Goal: Transaction & Acquisition: Purchase product/service

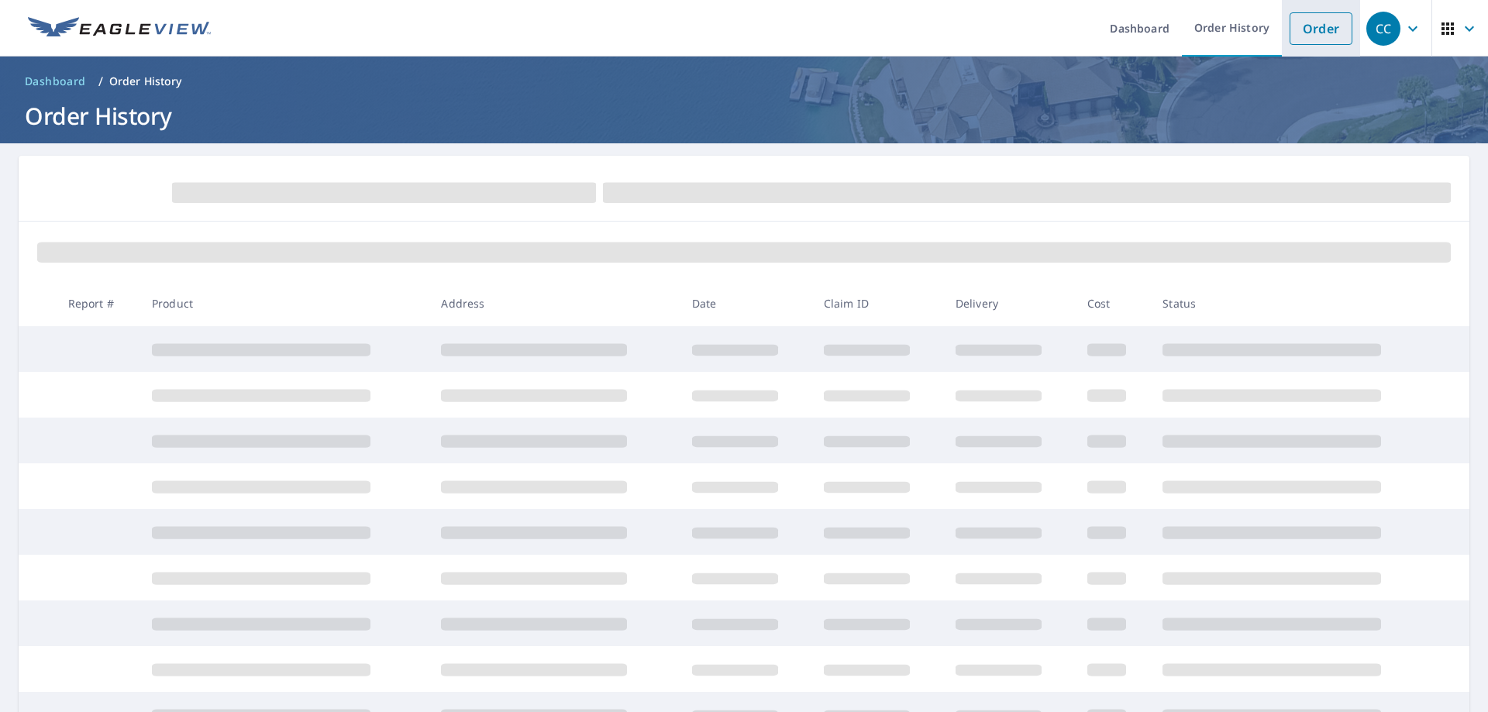
click at [1326, 18] on link "Order" at bounding box center [1321, 28] width 63 height 33
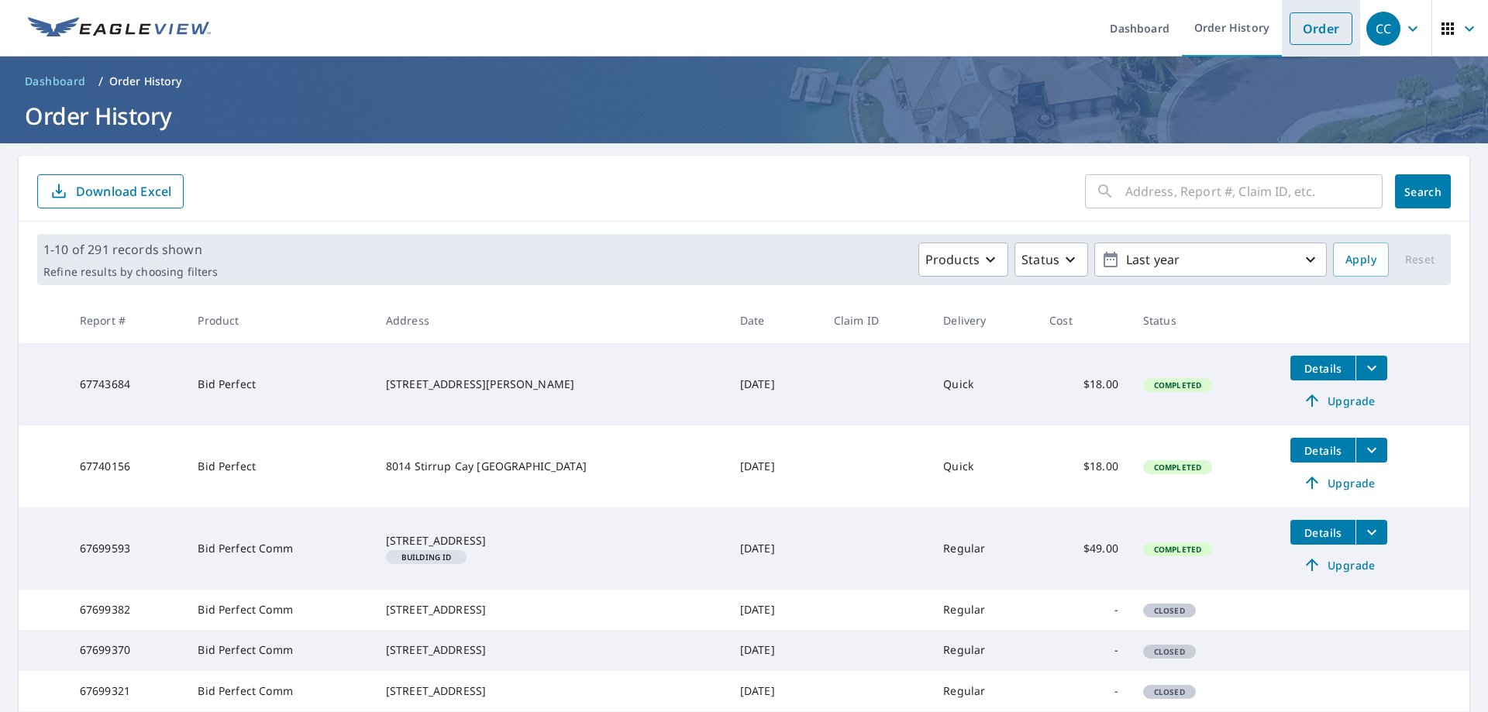
click at [1329, 31] on link "Order" at bounding box center [1321, 28] width 63 height 33
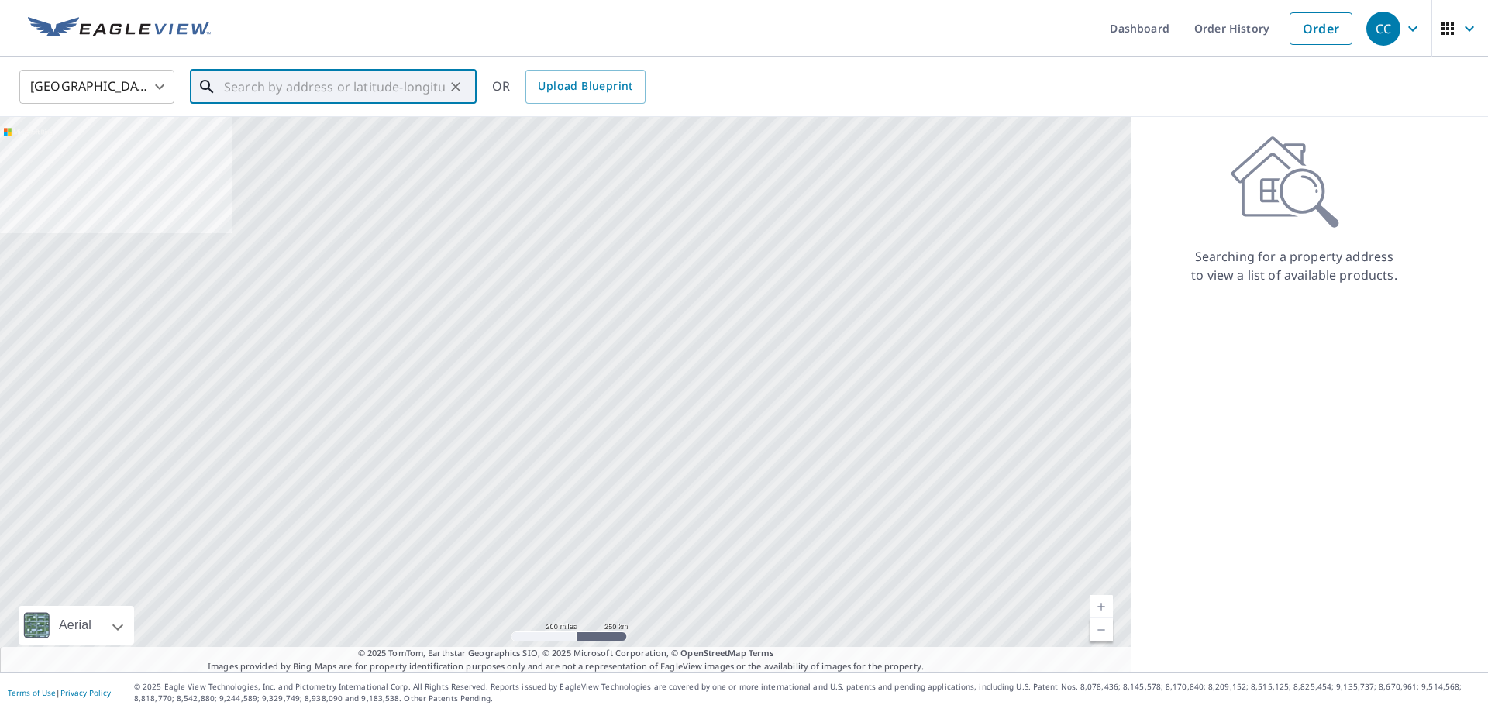
click at [291, 90] on input "text" at bounding box center [334, 86] width 221 height 43
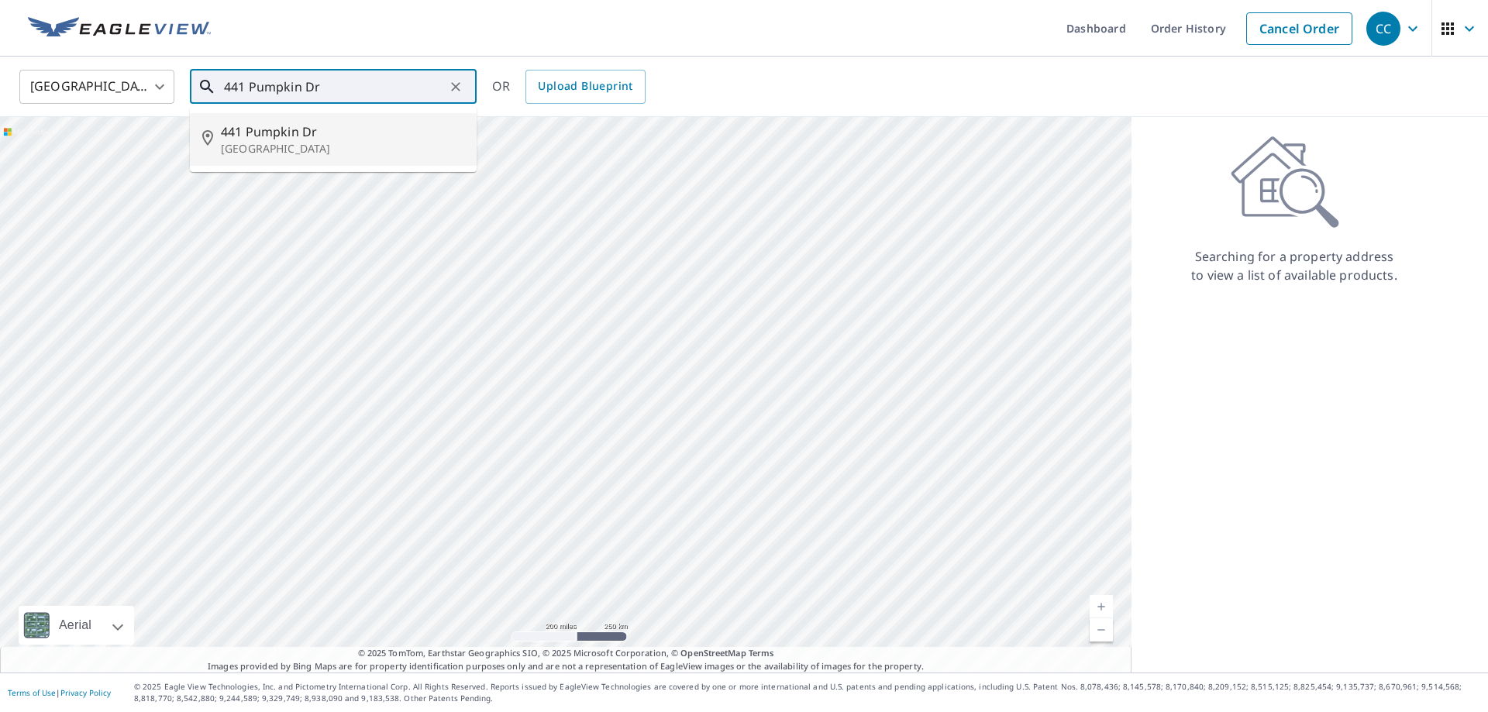
click at [295, 146] on p "[GEOGRAPHIC_DATA]" at bounding box center [342, 149] width 243 height 16
type input "[STREET_ADDRESS]"
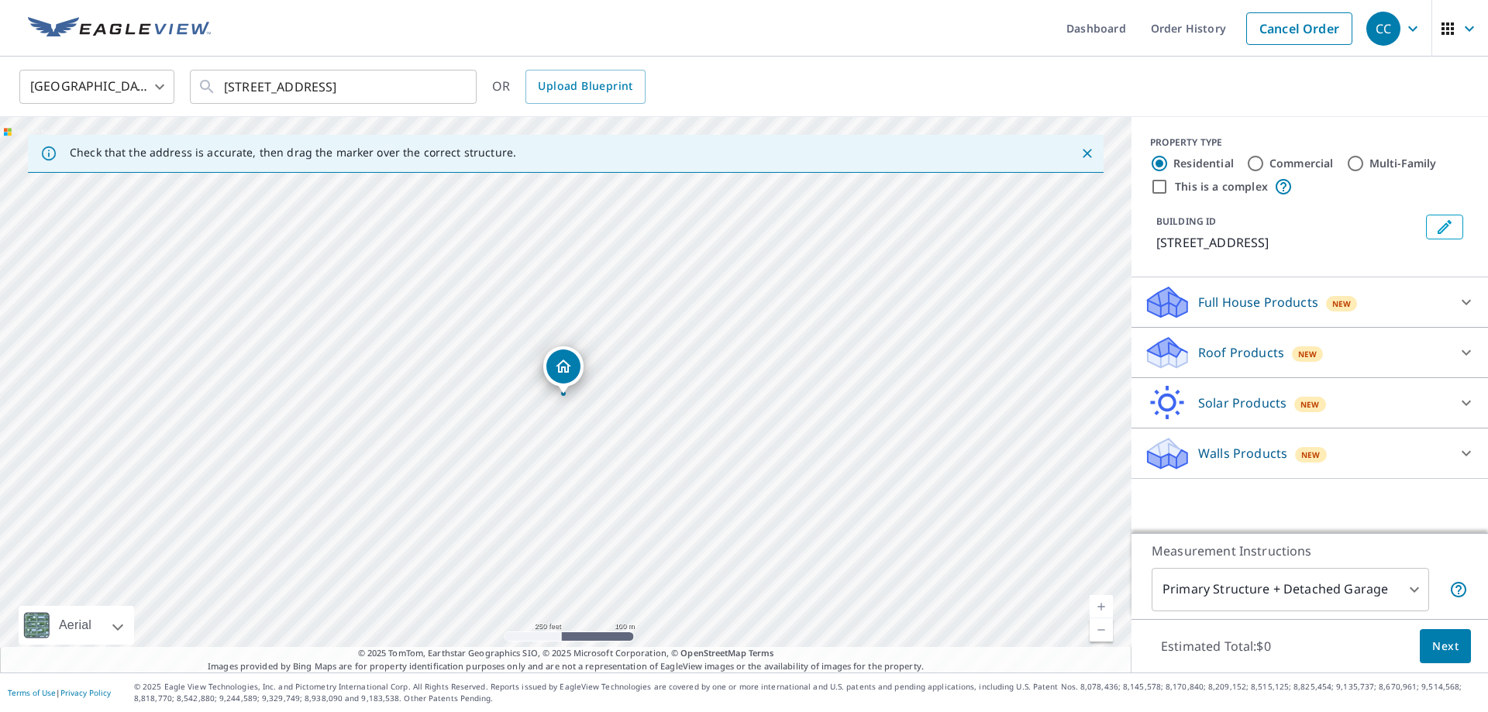
click at [558, 364] on div "[STREET_ADDRESS]" at bounding box center [566, 395] width 1132 height 556
click at [1232, 362] on p "Roof Products" at bounding box center [1241, 352] width 86 height 19
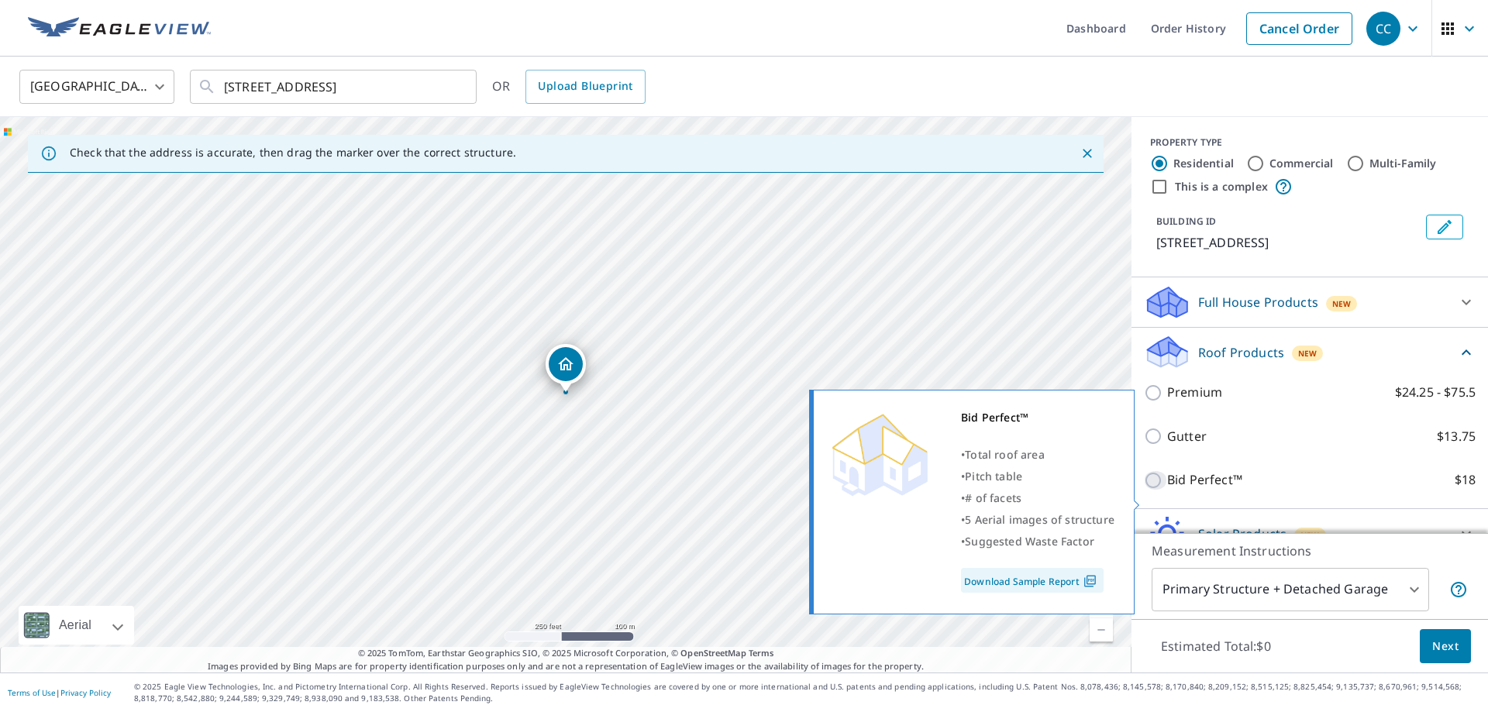
click at [1151, 490] on input "Bid Perfect™ $18" at bounding box center [1155, 480] width 23 height 19
checkbox input "true"
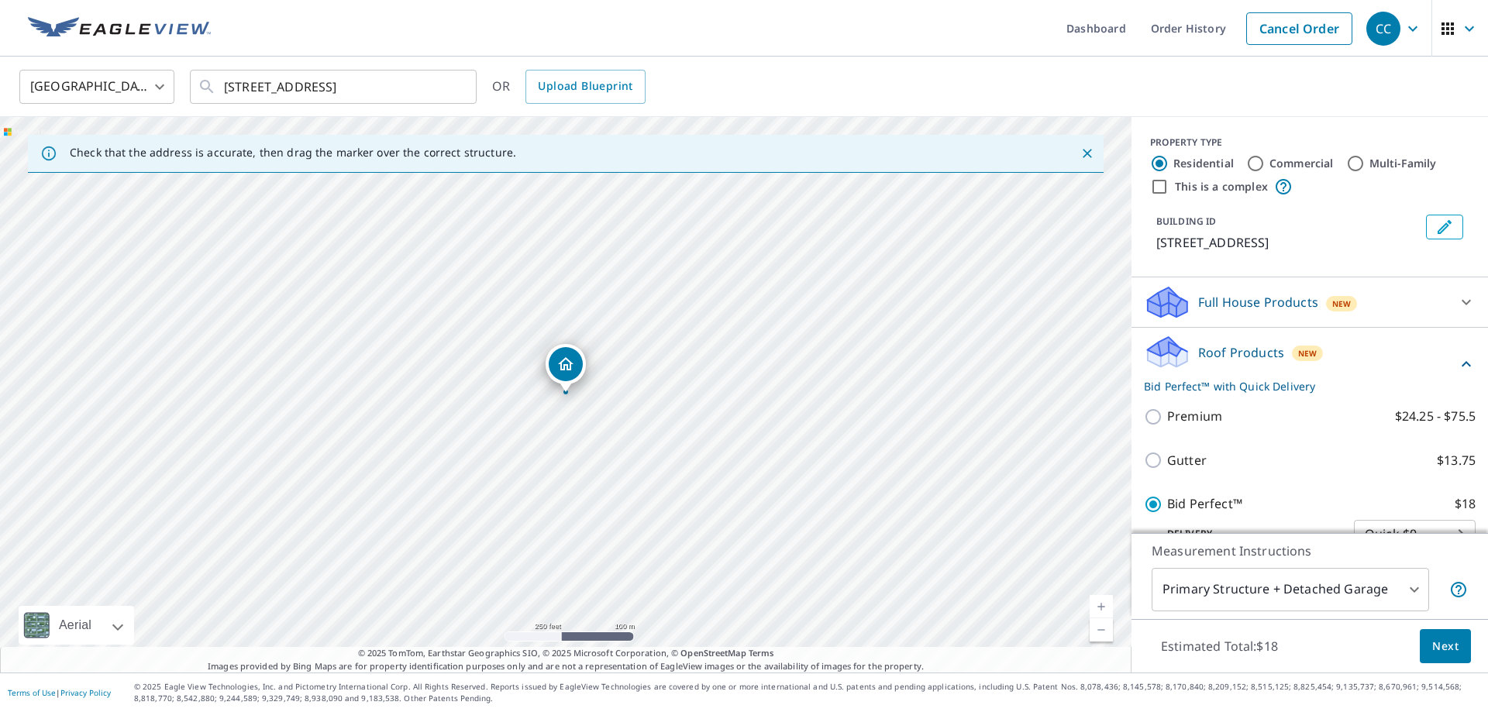
click at [1445, 644] on span "Next" at bounding box center [1445, 646] width 26 height 19
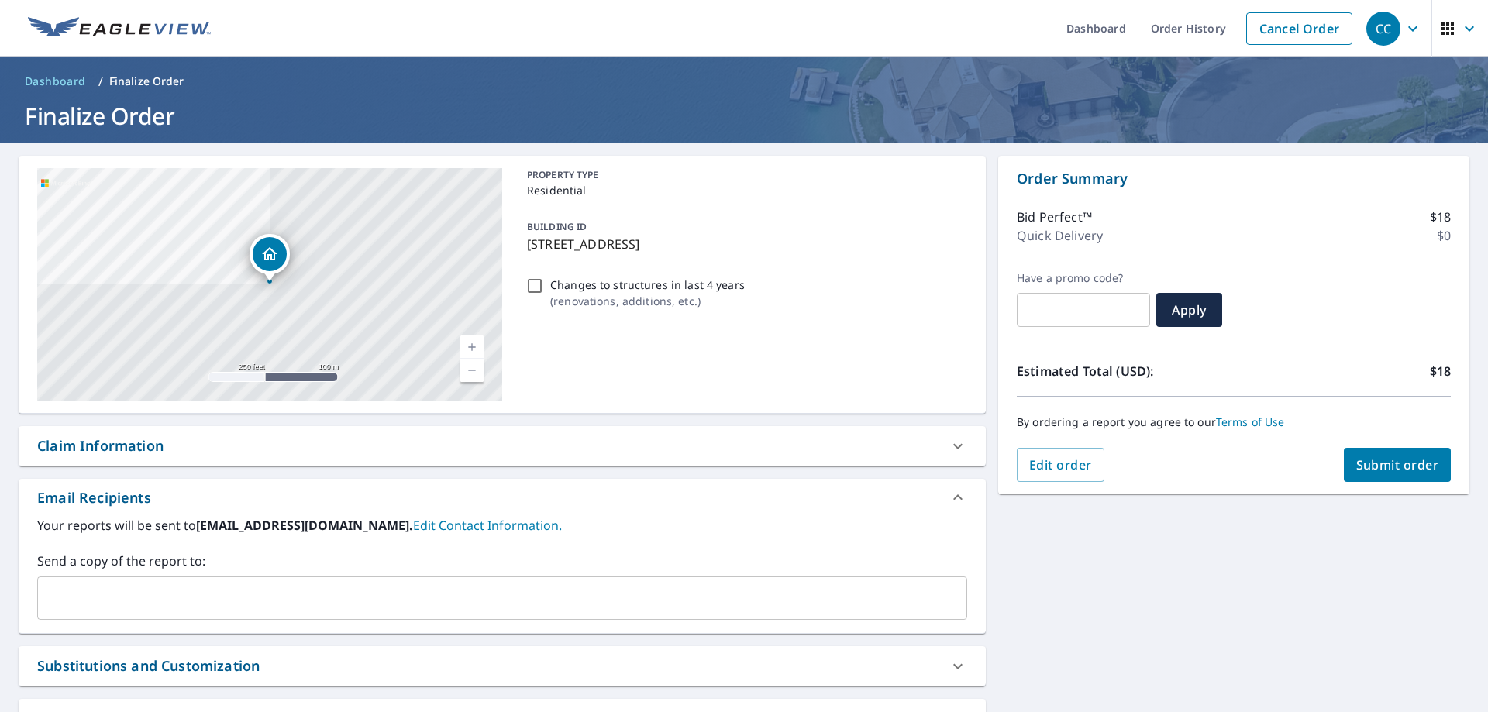
click at [1429, 461] on span "Submit order" at bounding box center [1397, 465] width 83 height 17
